Goal: Information Seeking & Learning: Learn about a topic

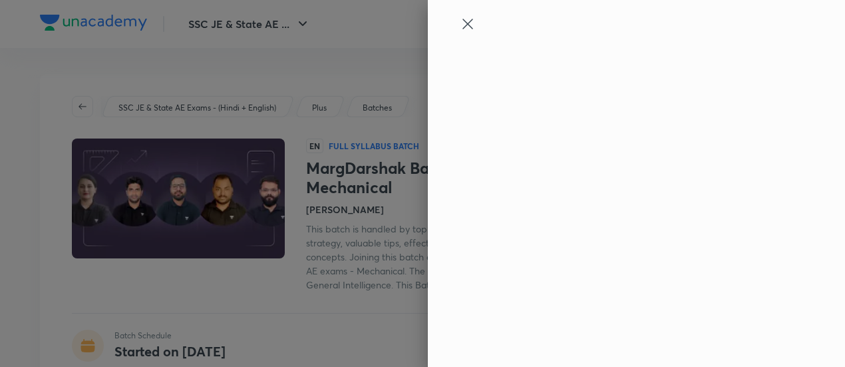
type input "9903582973"
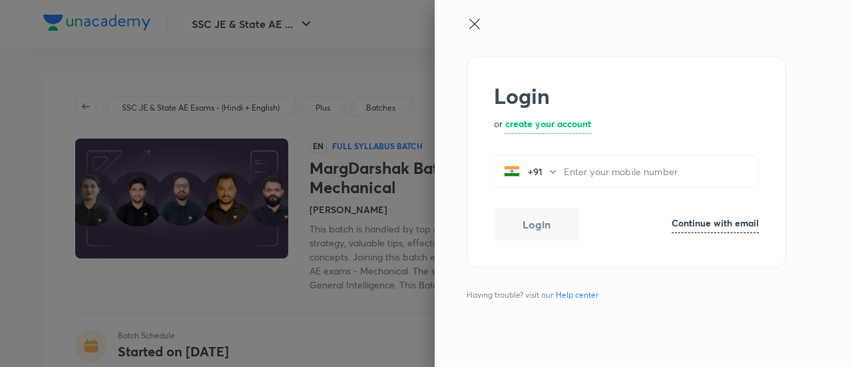
click at [475, 23] on icon at bounding box center [474, 24] width 10 height 10
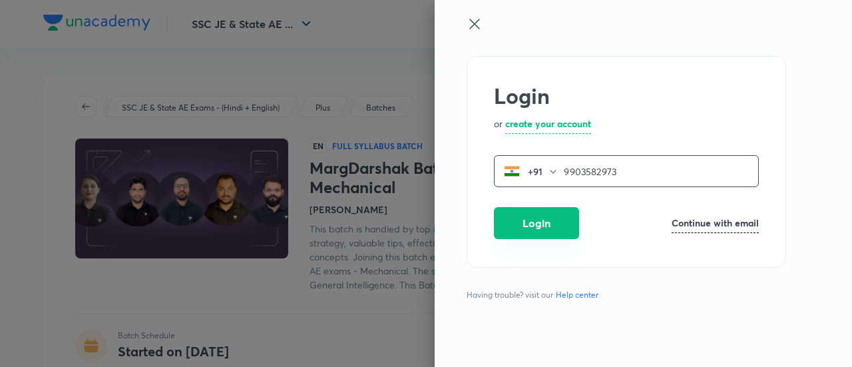
type input "9903582973"
drag, startPoint x: 562, startPoint y: 223, endPoint x: 565, endPoint y: 209, distance: 14.4
click at [562, 223] on button "Login" at bounding box center [536, 223] width 85 height 32
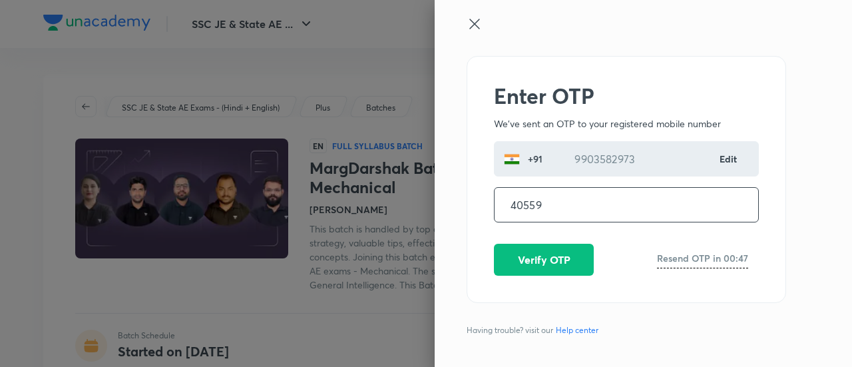
type input "405599"
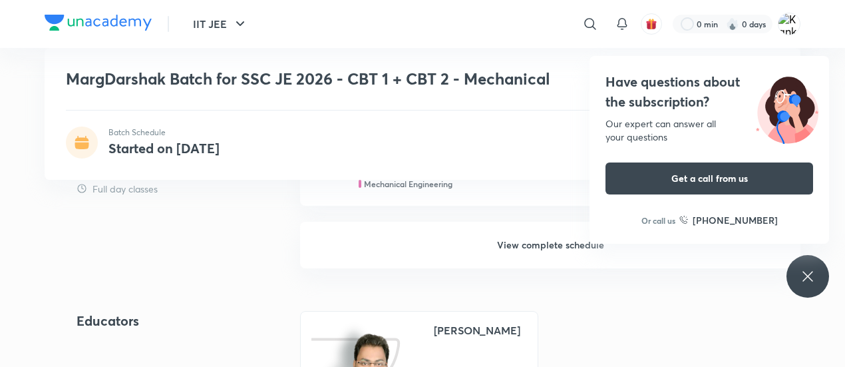
scroll to position [865, 0]
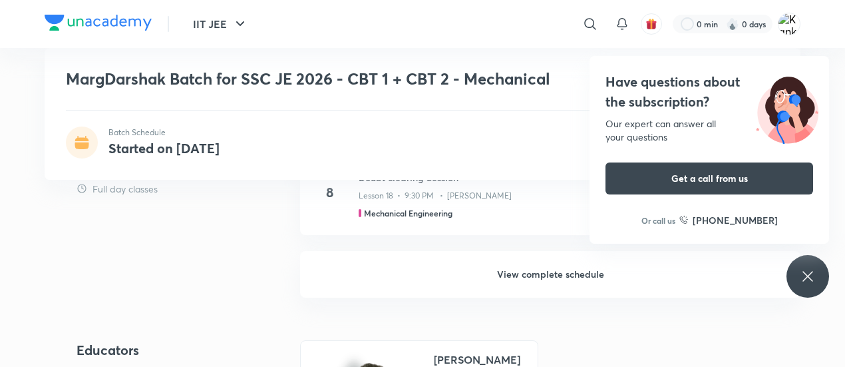
click at [519, 268] on h6 "View complete schedule" at bounding box center [550, 274] width 500 height 47
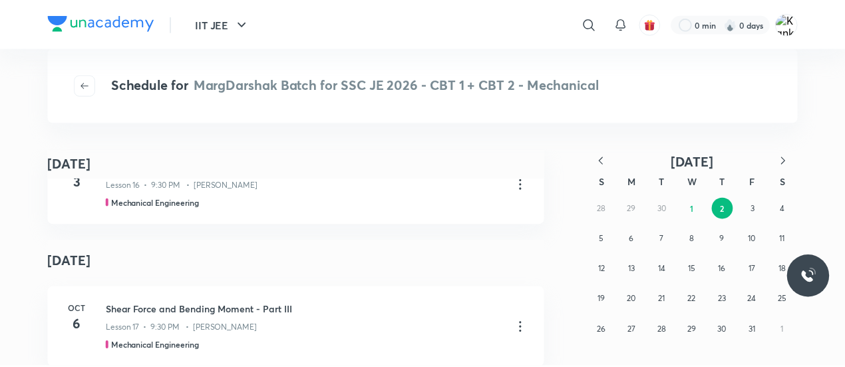
scroll to position [67, 0]
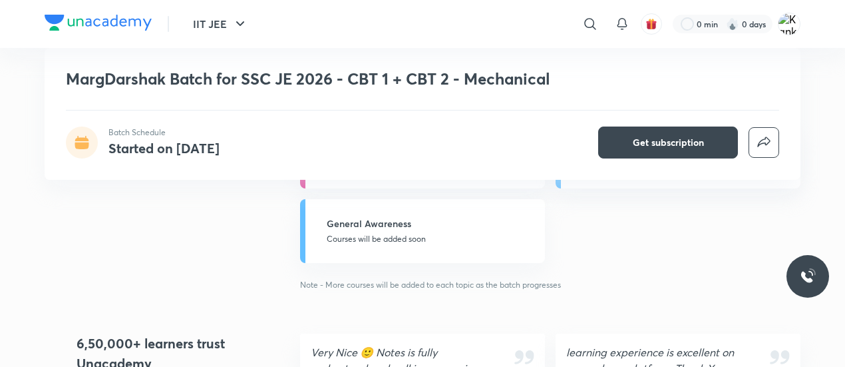
scroll to position [1198, 0]
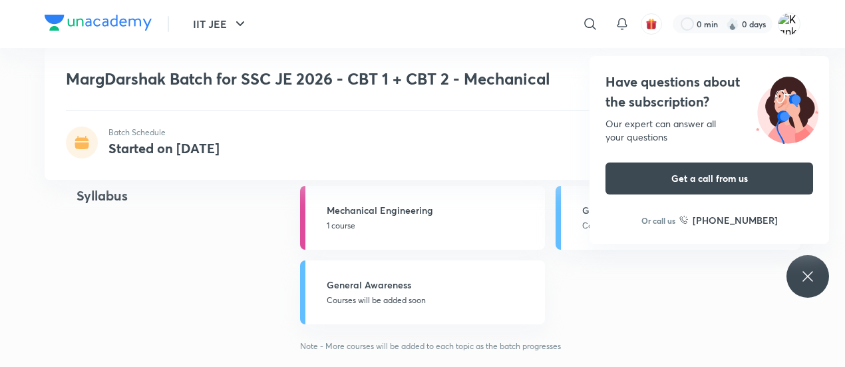
click at [218, 258] on div "Syllabus" at bounding box center [167, 269] width 180 height 166
click at [213, 166] on div "MargDarshak Batch for SSC JE 2026 - CBT 1 + CBT 2 - Mechanical Batch Schedule S…" at bounding box center [423, 114] width 756 height 132
click at [782, 21] on img at bounding box center [789, 24] width 23 height 23
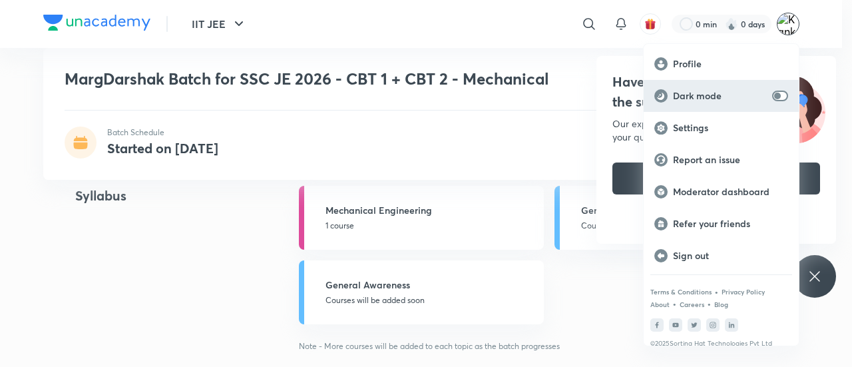
click at [781, 95] on input "checkbox" at bounding box center [777, 96] width 32 height 11
checkbox input "true"
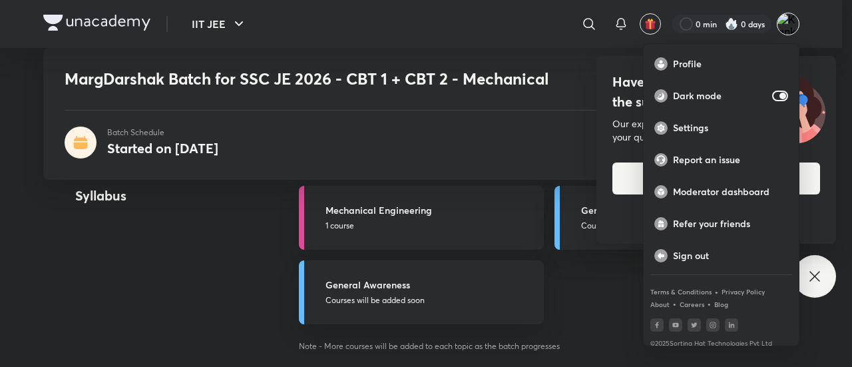
click at [130, 235] on div at bounding box center [426, 183] width 852 height 367
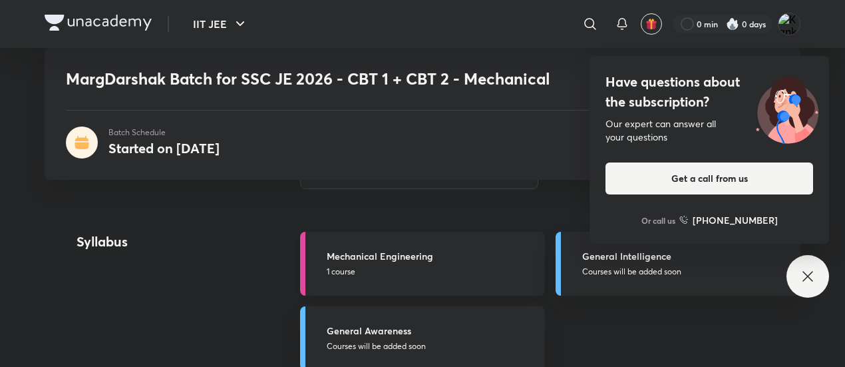
scroll to position [1131, 0]
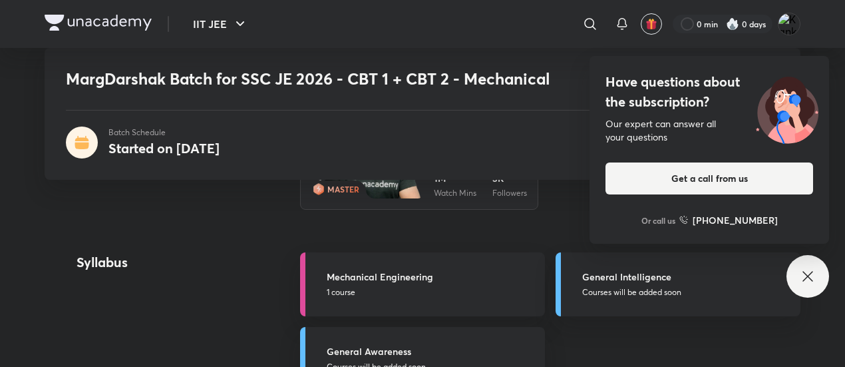
click at [819, 117] on img at bounding box center [787, 108] width 84 height 72
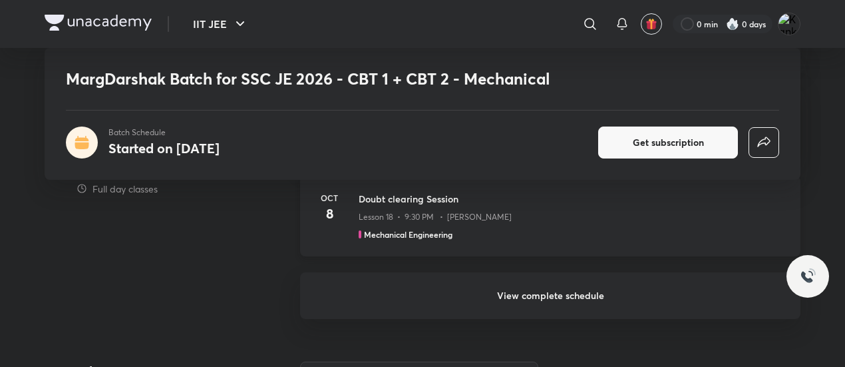
scroll to position [865, 0]
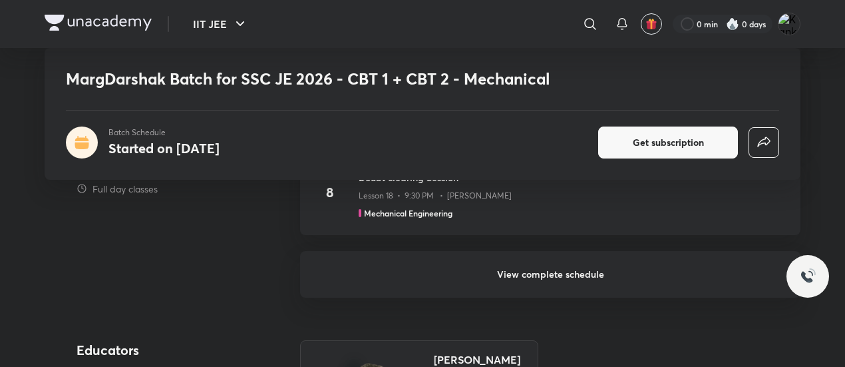
click at [488, 266] on h6 "View complete schedule" at bounding box center [550, 274] width 500 height 47
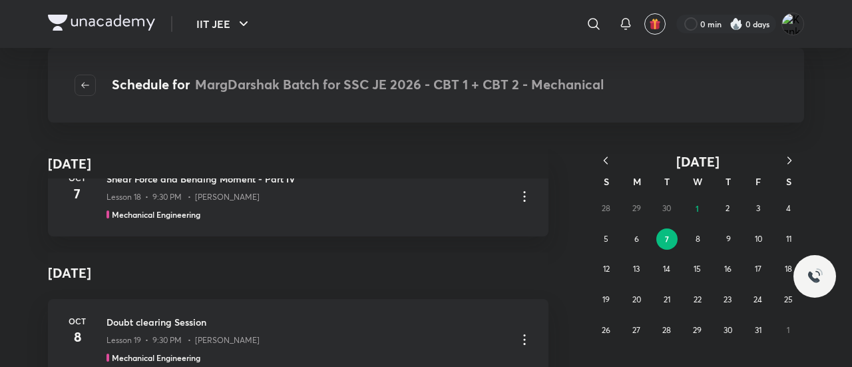
scroll to position [666, 0]
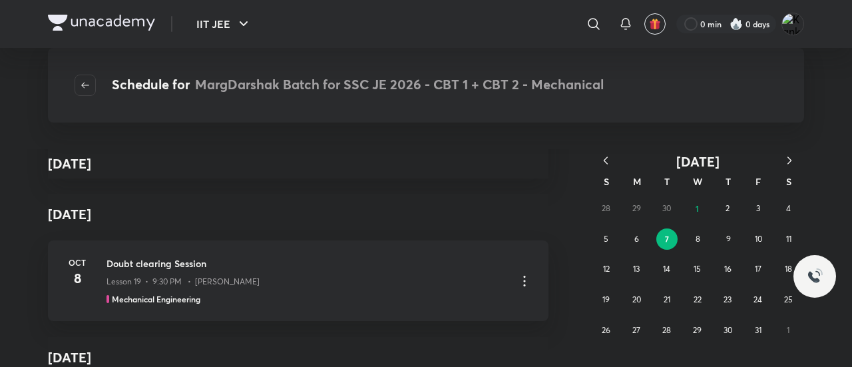
click at [614, 162] on button "button" at bounding box center [605, 161] width 29 height 17
click at [763, 236] on button "12" at bounding box center [757, 238] width 21 height 21
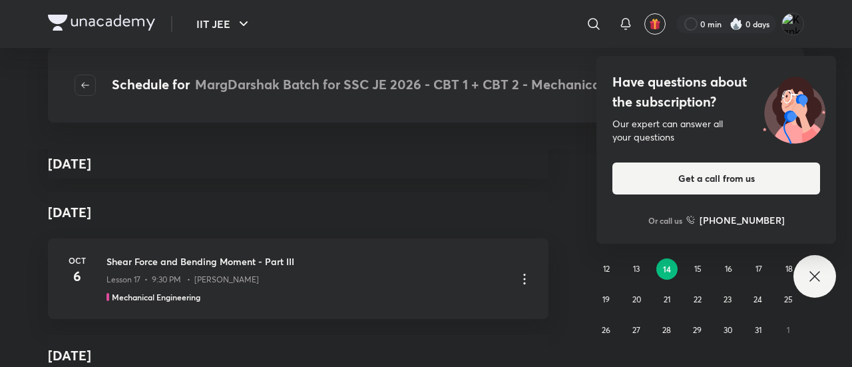
scroll to position [3194, 0]
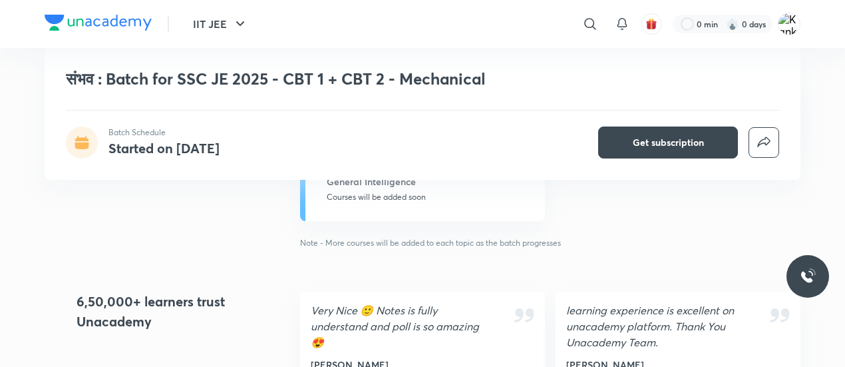
scroll to position [932, 0]
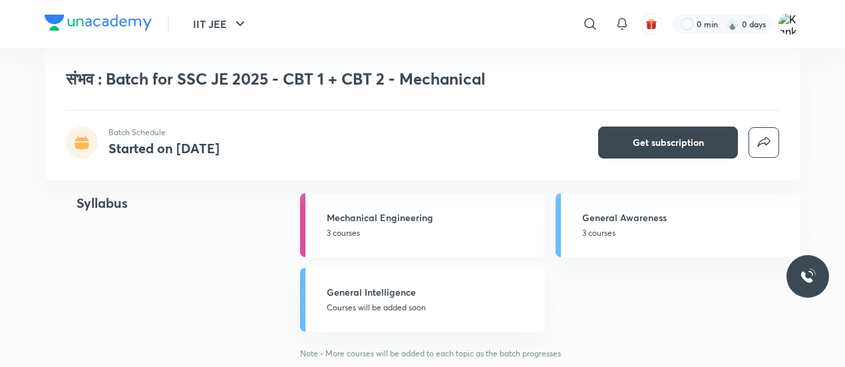
click at [463, 219] on h5 "Mechanical Engineering" at bounding box center [432, 217] width 210 height 14
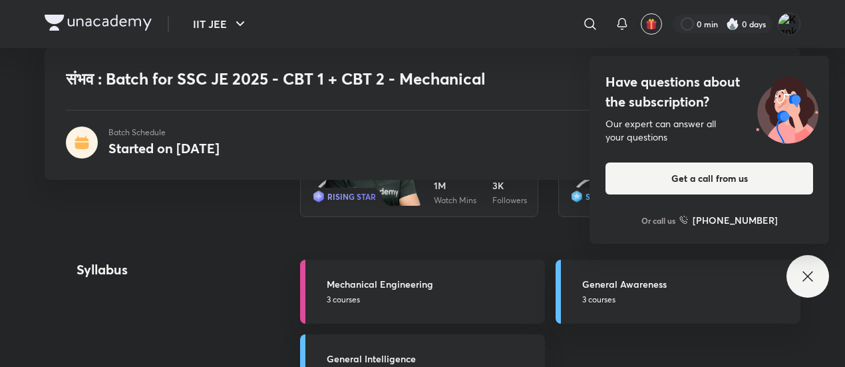
scroll to position [799, 0]
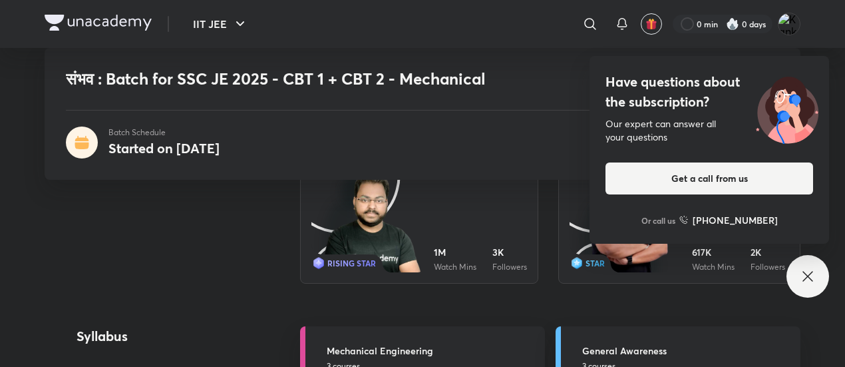
click at [779, 104] on img at bounding box center [787, 108] width 84 height 72
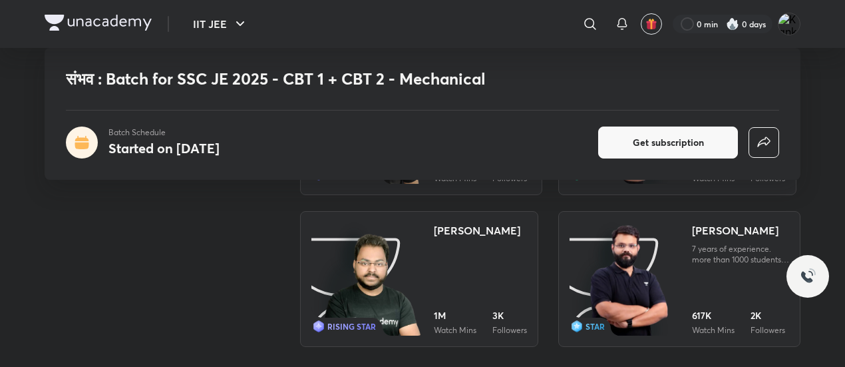
scroll to position [865, 0]
